Goal: Task Accomplishment & Management: Manage account settings

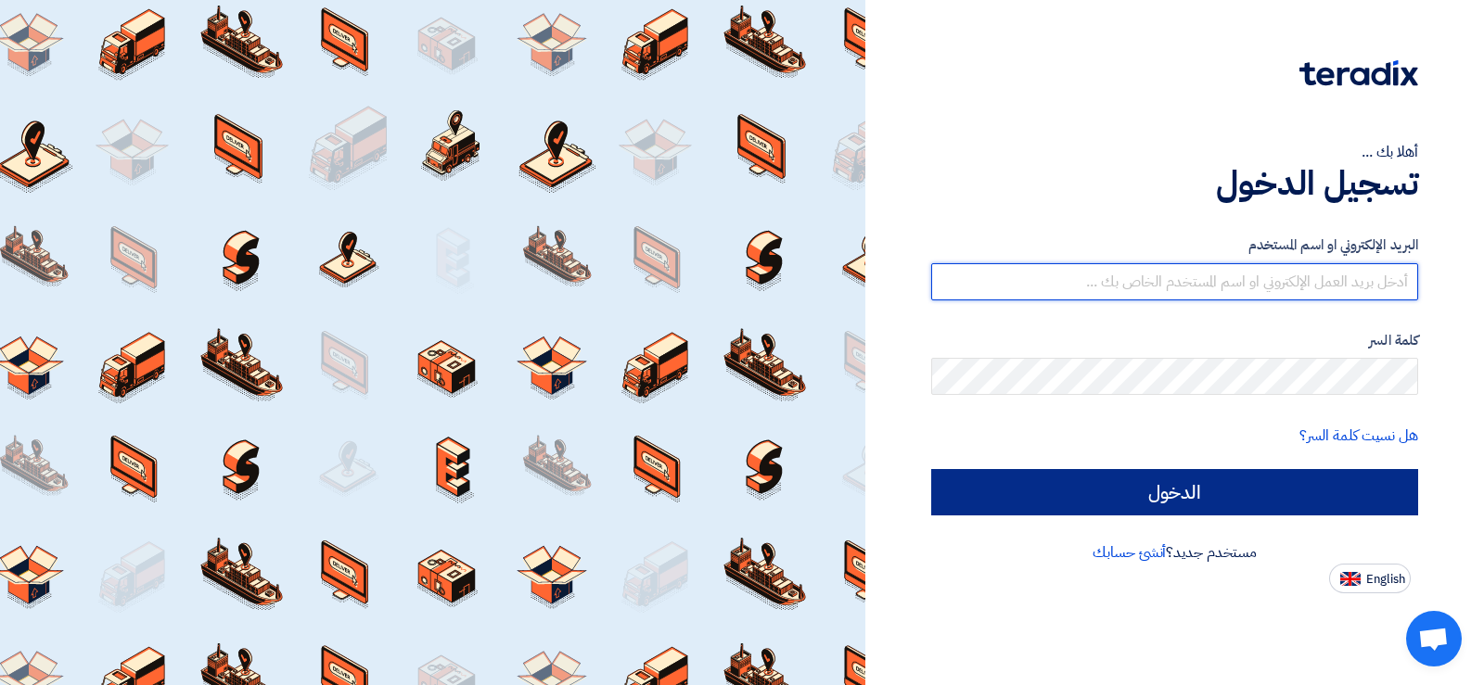
type input "[EMAIL_ADDRESS][DOMAIN_NAME]"
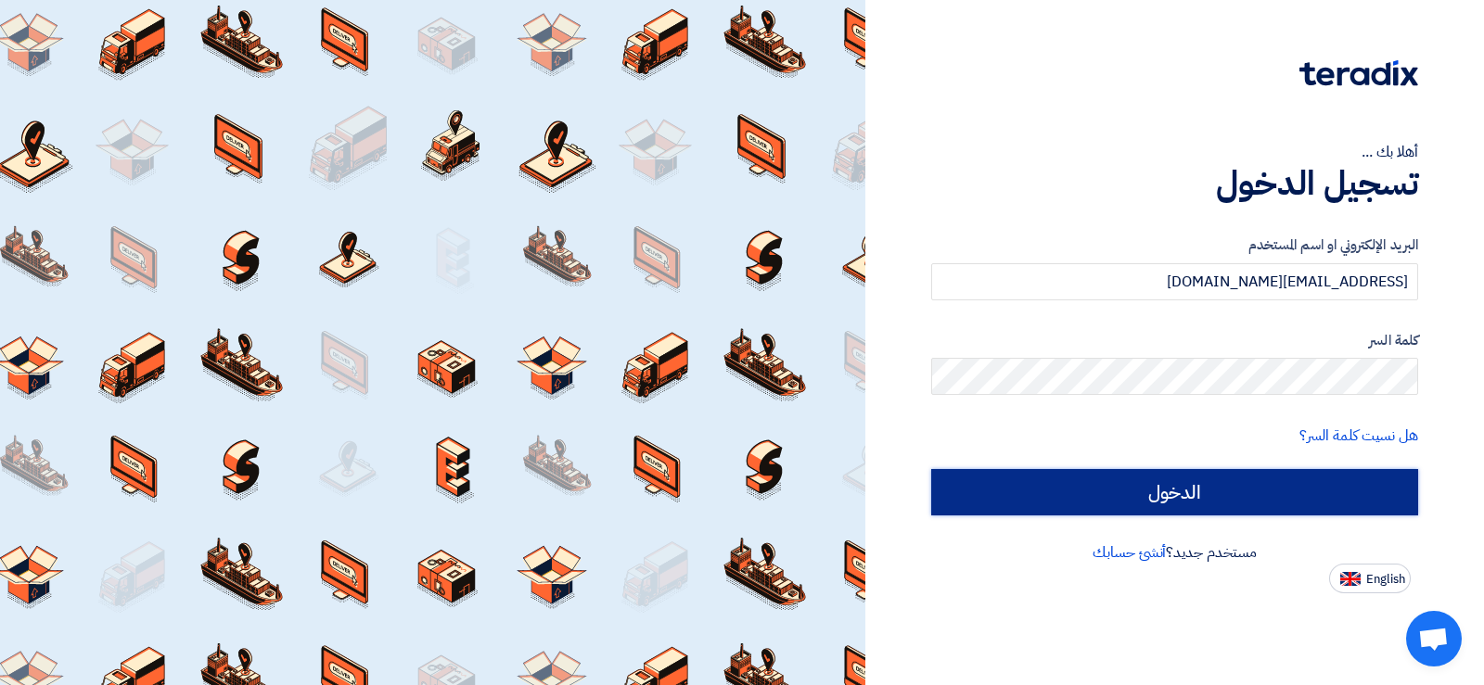
click at [1080, 499] on input "الدخول" at bounding box center [1174, 492] width 487 height 46
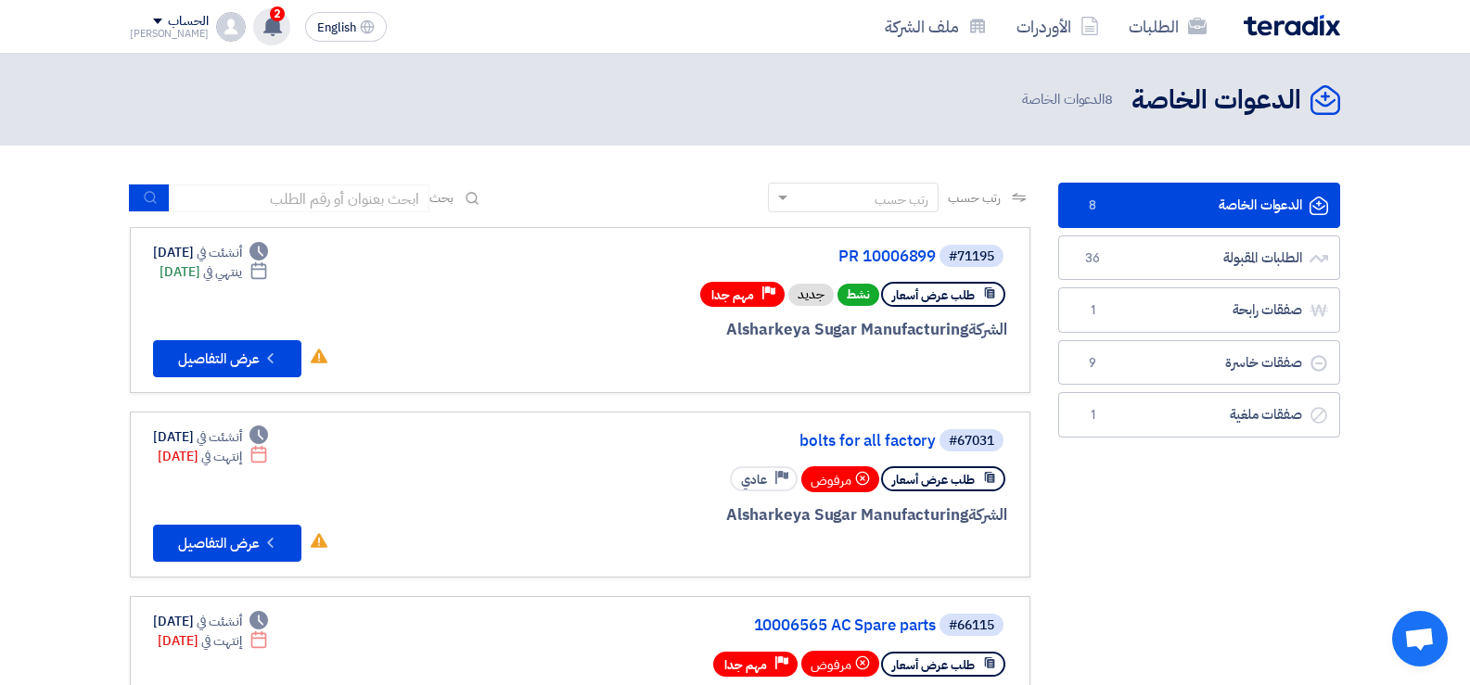
click at [270, 19] on span "2" at bounding box center [277, 13] width 15 height 15
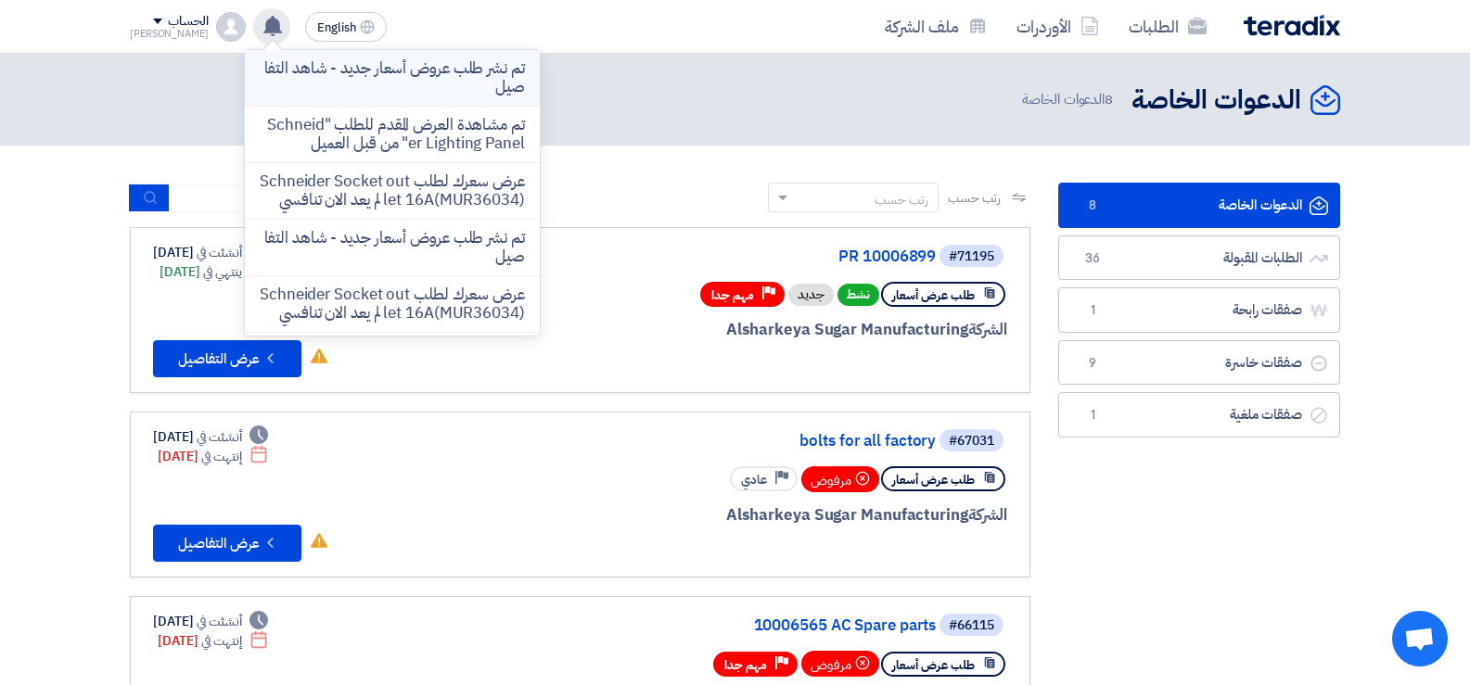
click at [399, 81] on p "تم نشر طلب عروض أسعار جديد - شاهد التفاصيل" at bounding box center [392, 77] width 265 height 37
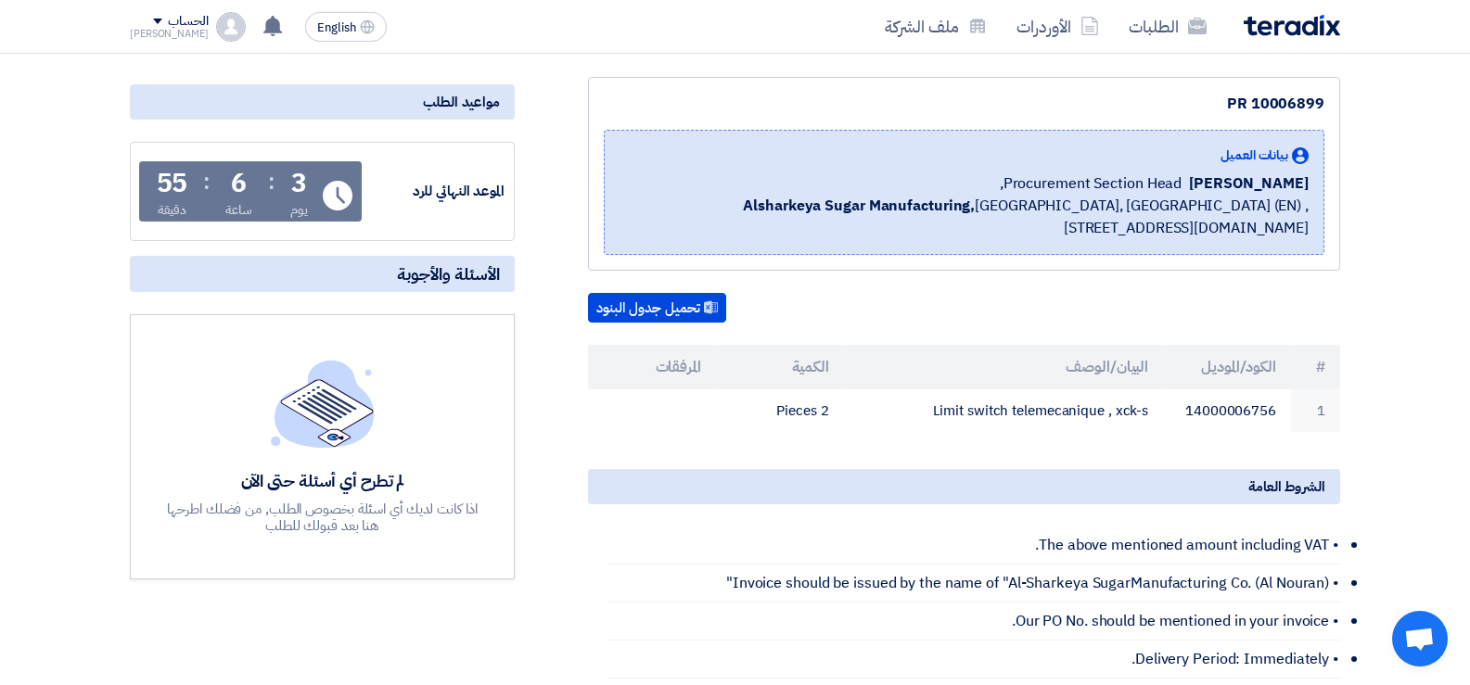
scroll to position [278, 0]
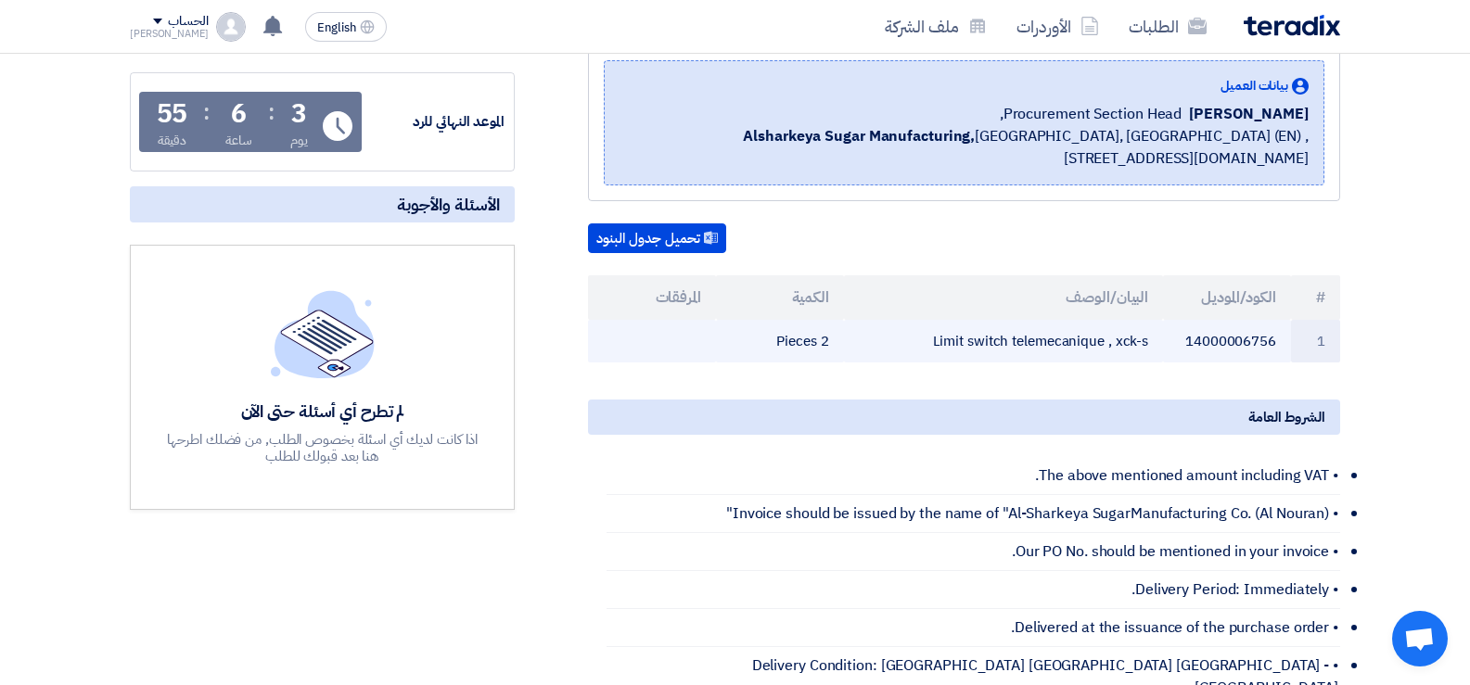
click at [1041, 346] on td "Limit switch telemecanique , xck-s" at bounding box center [1004, 342] width 320 height 44
copy tr "Limit switch telemecanique , xck-s"
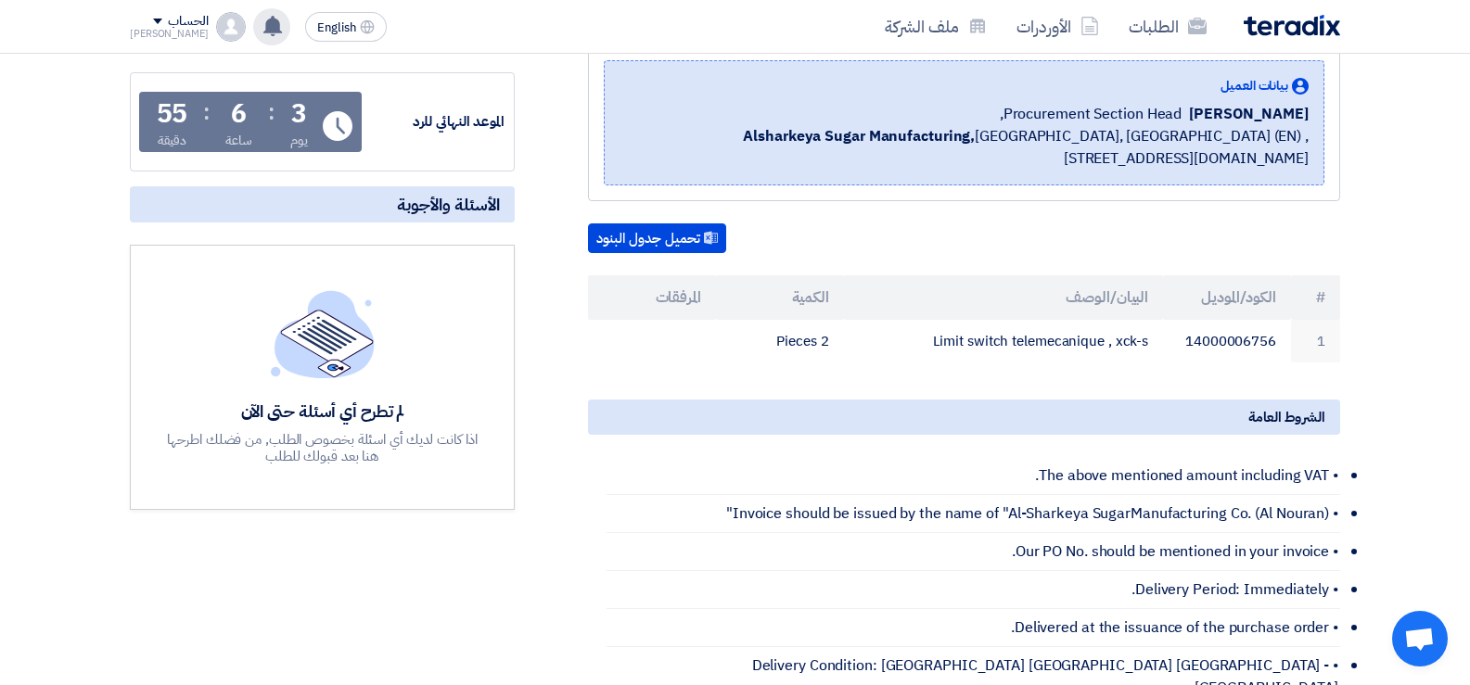
click at [263, 32] on use at bounding box center [272, 26] width 19 height 20
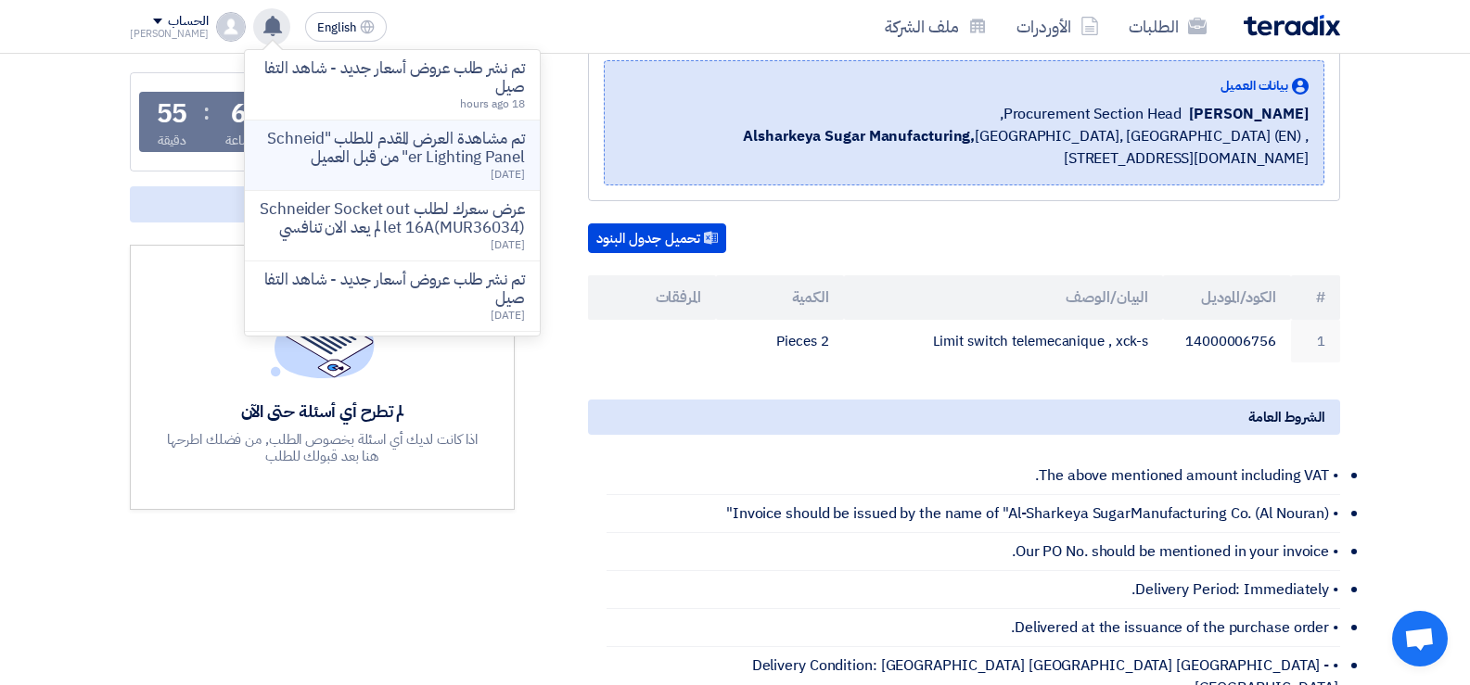
click at [392, 131] on p "تم مشاهدة العرض المقدم للطلب "Schneider Lighting Panel" من قبل العميل" at bounding box center [392, 148] width 265 height 37
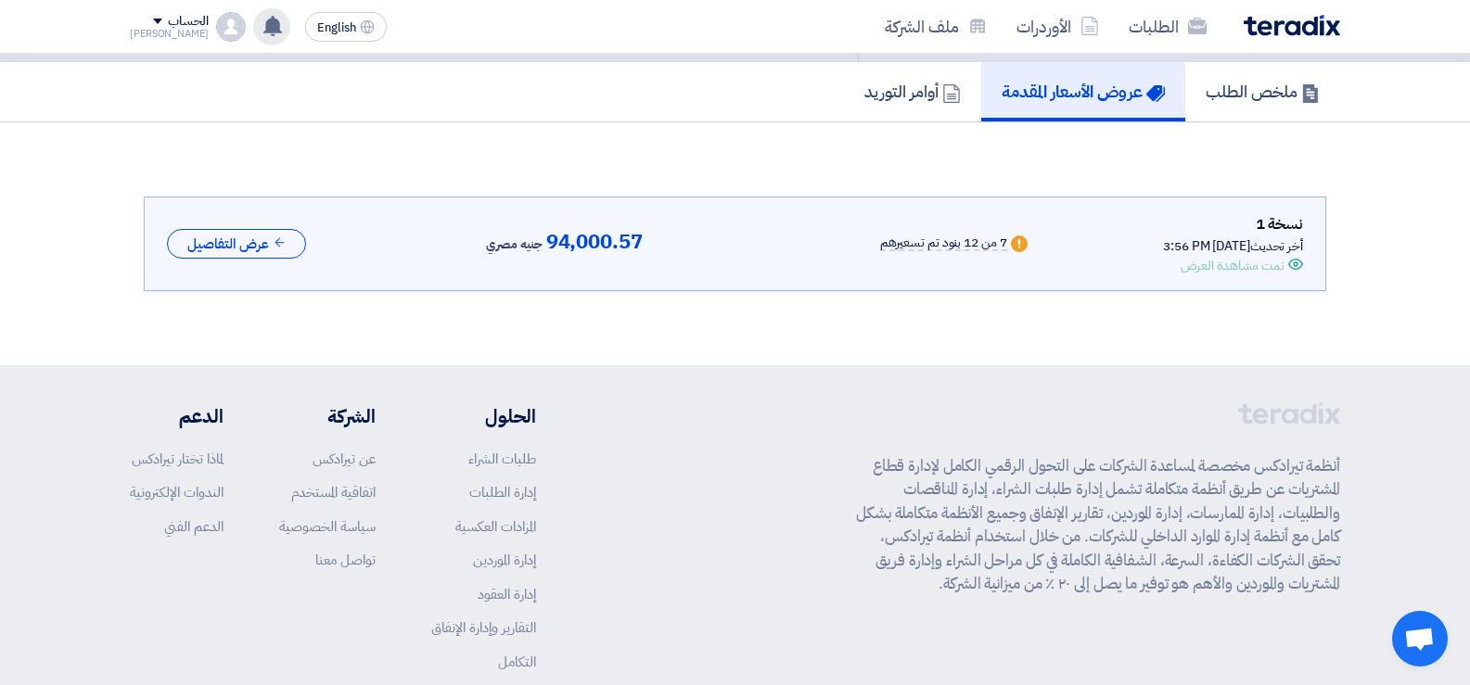
scroll to position [27, 0]
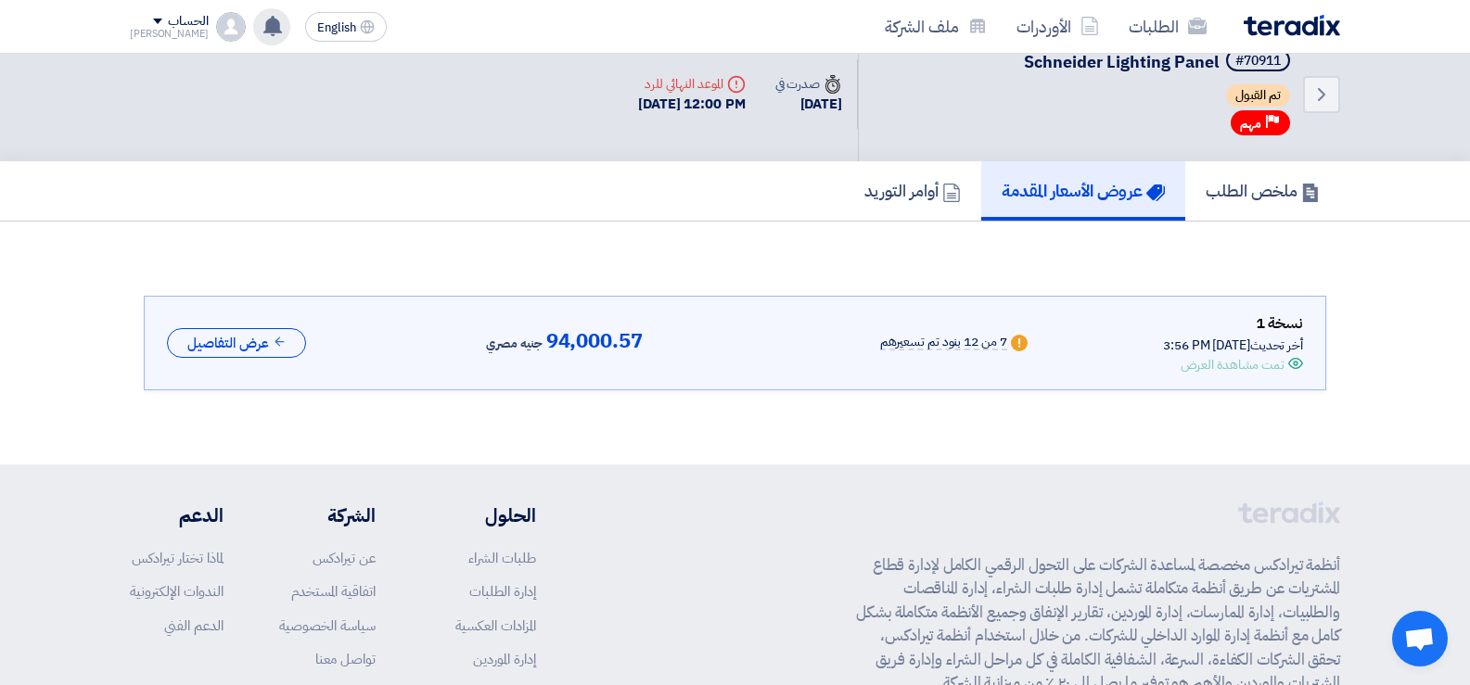
click at [263, 28] on use at bounding box center [272, 26] width 19 height 20
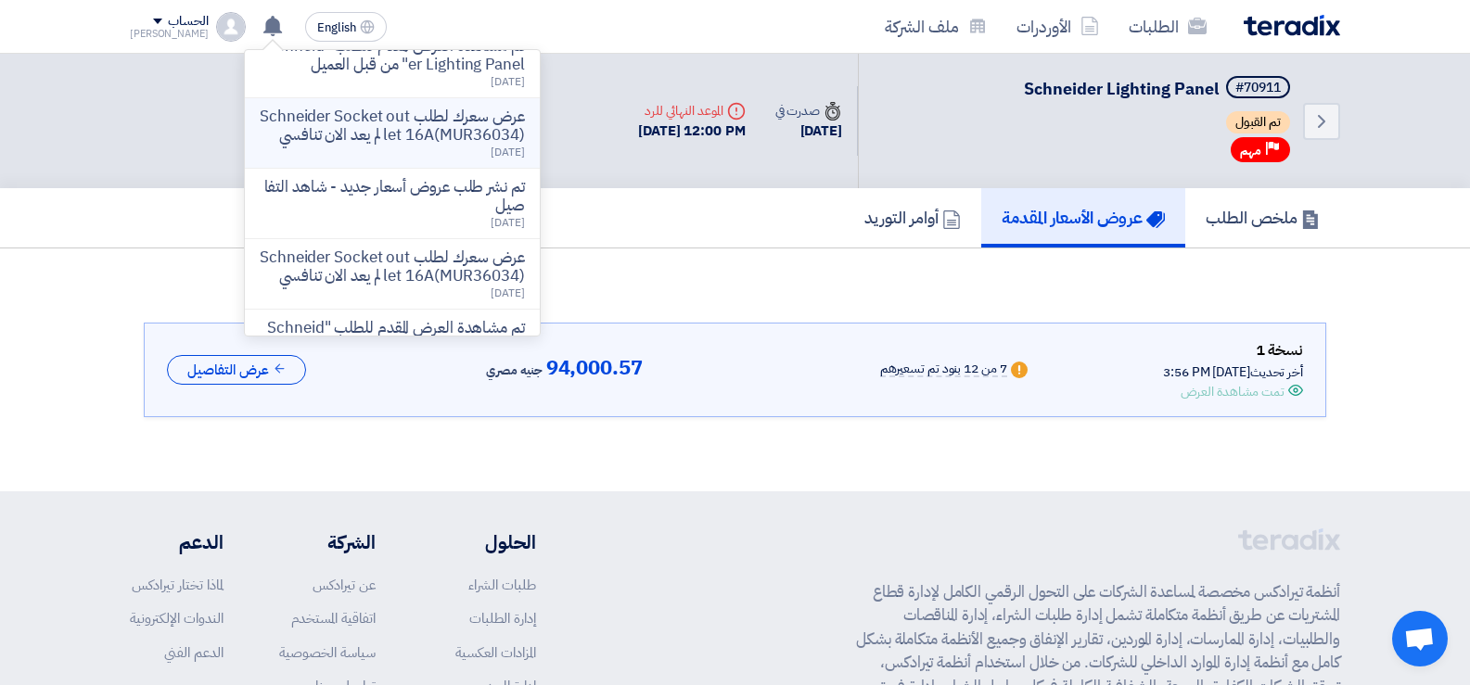
scroll to position [0, 0]
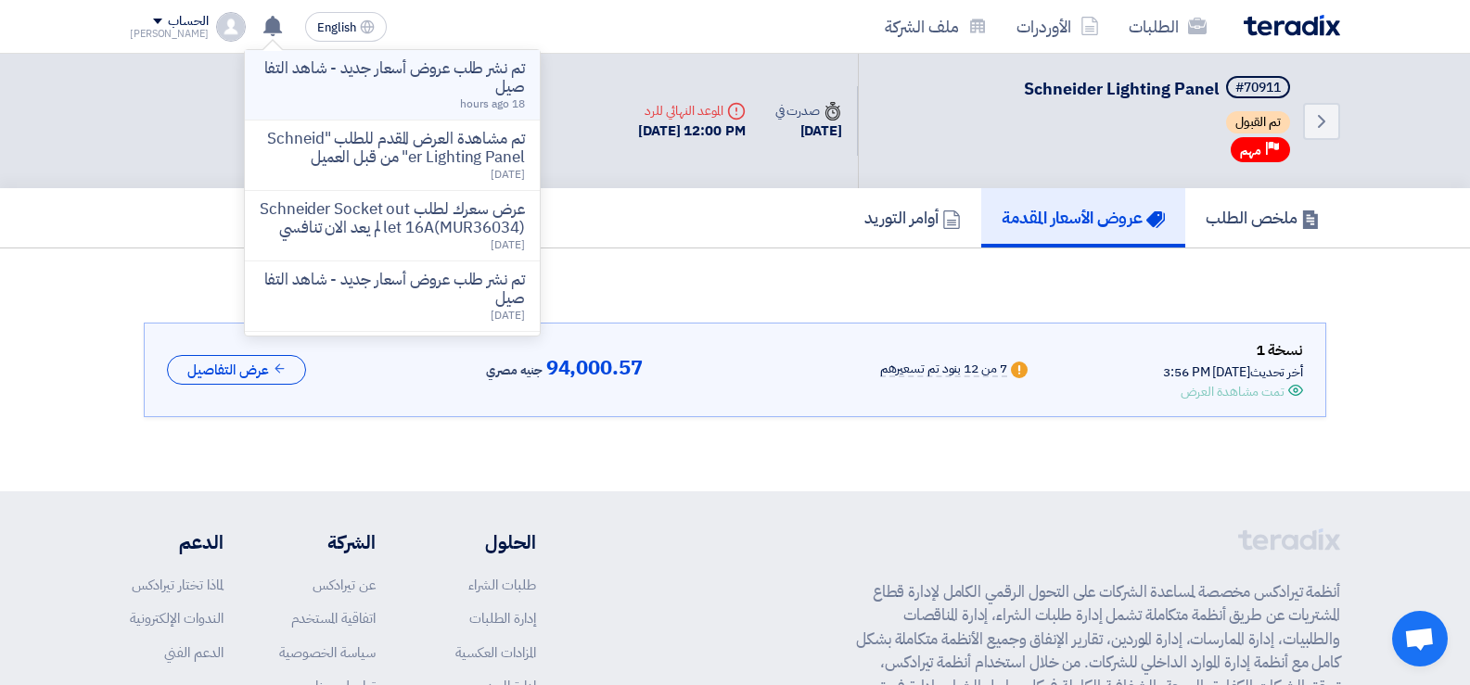
click at [390, 72] on p "تم نشر طلب عروض أسعار جديد - شاهد التفاصيل" at bounding box center [392, 77] width 265 height 37
